Goal: Browse casually: Explore the website without a specific task or goal

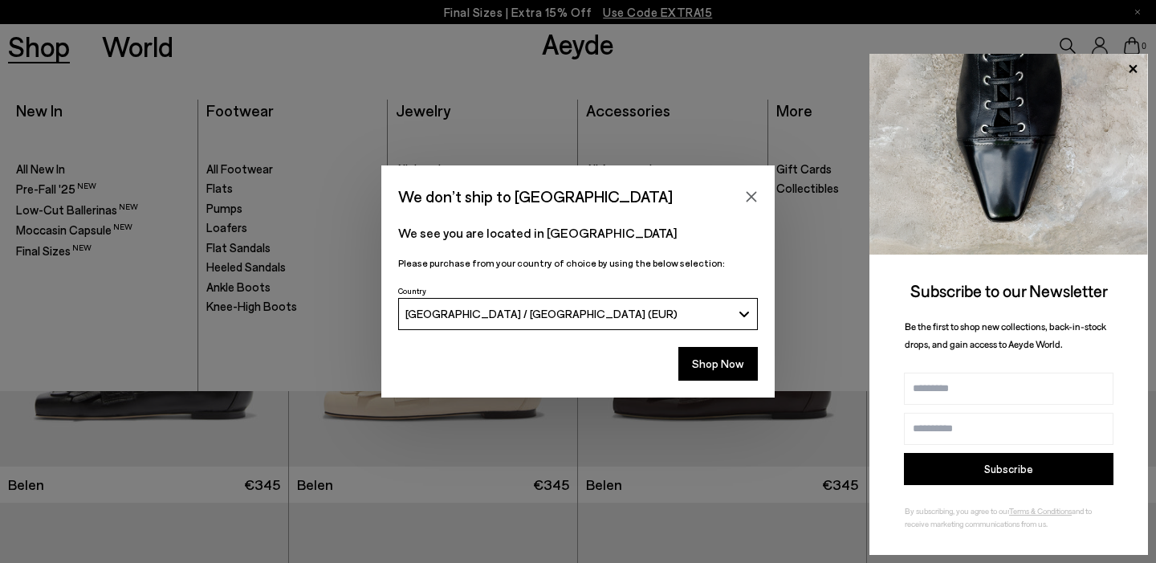
click at [77, 52] on div "We don’t ship to Türkiye We see you are located in Türkiye Please purchase from…" at bounding box center [578, 281] width 1156 height 563
click at [46, 46] on div "We don’t ship to Türkiye We see you are located in Türkiye Please purchase from…" at bounding box center [578, 281] width 1156 height 563
click at [746, 194] on icon "Close" at bounding box center [751, 196] width 13 height 13
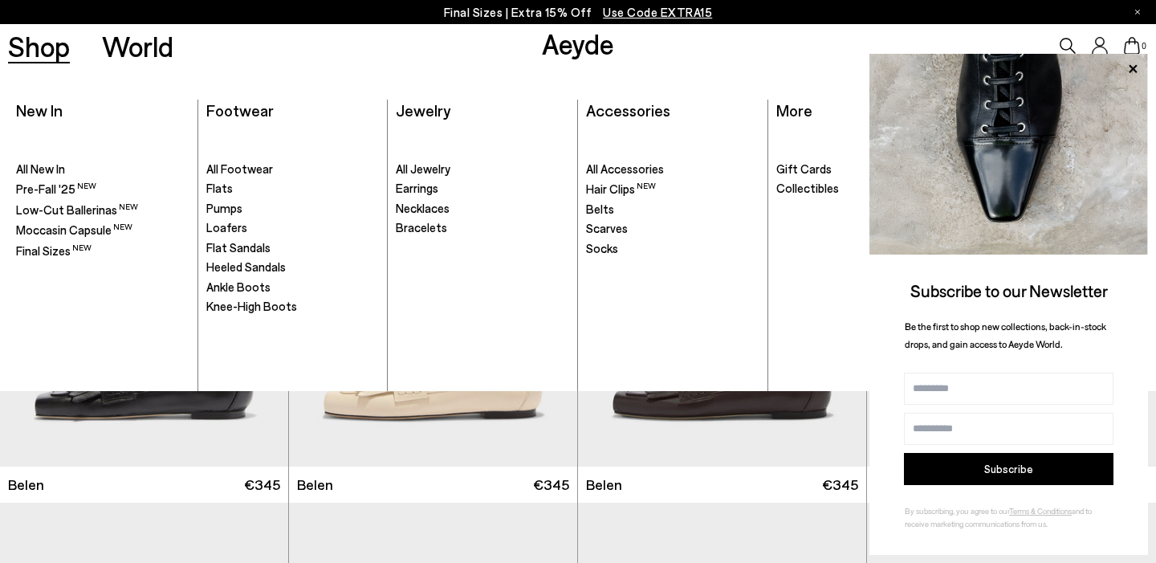
click at [50, 53] on link "Shop" at bounding box center [39, 46] width 62 height 28
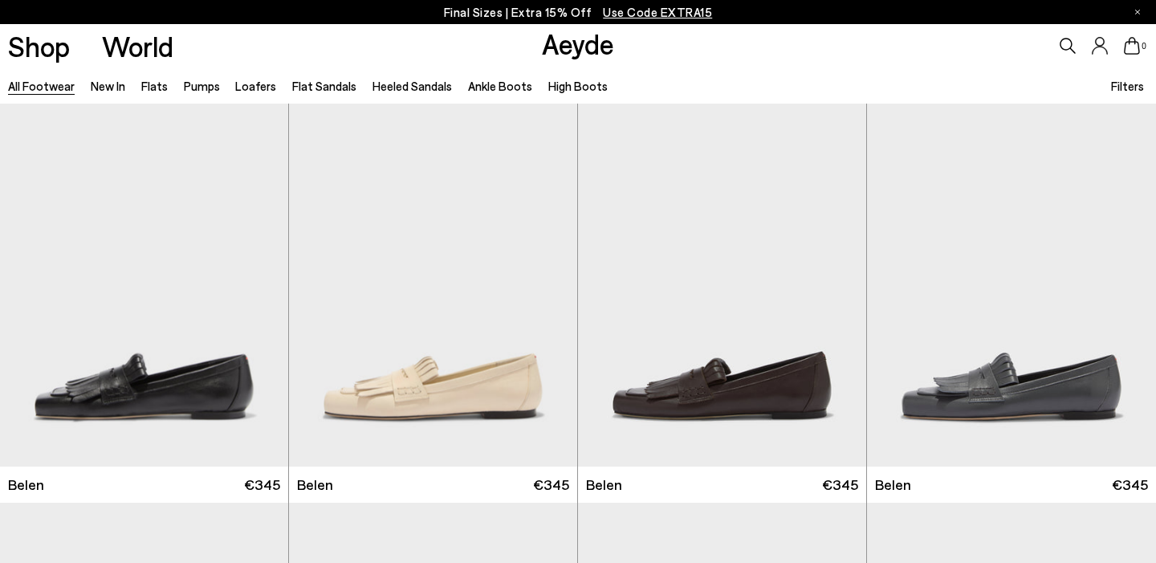
click at [561, 55] on link "Aeyde" at bounding box center [578, 44] width 72 height 34
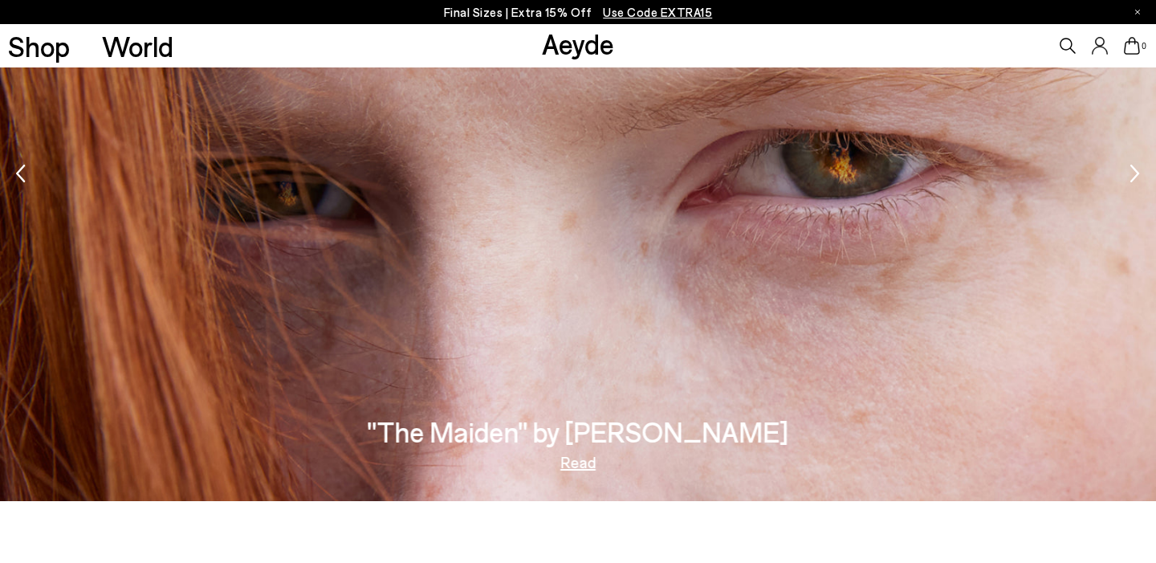
scroll to position [2169, 0]
